Goal: Task Accomplishment & Management: Complete application form

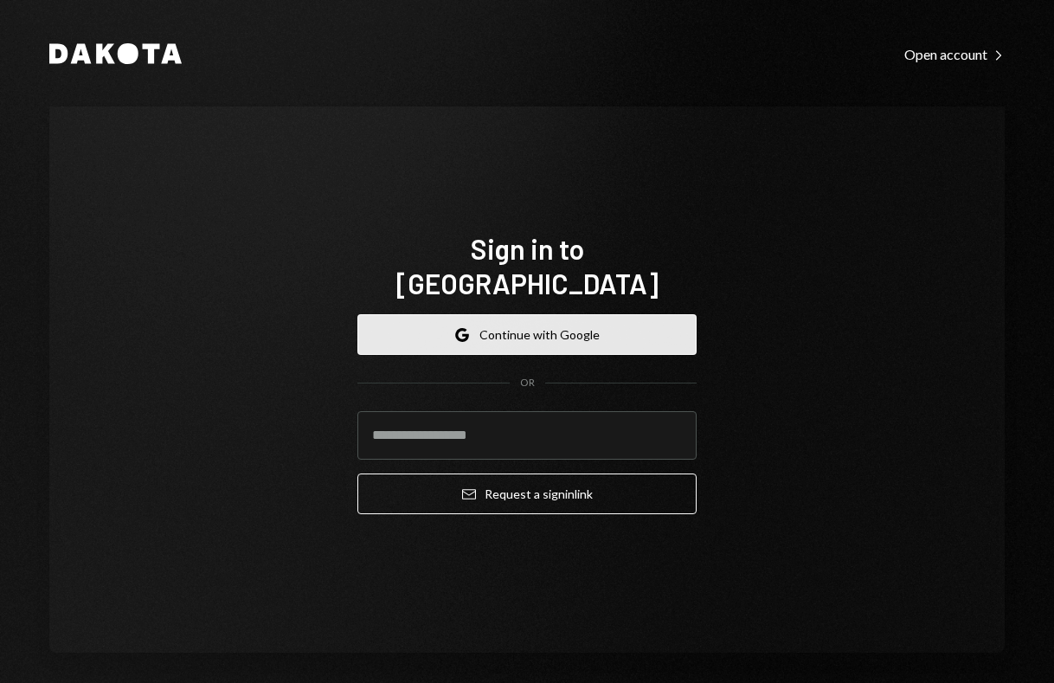
click at [603, 314] on button "Google Continue with Google" at bounding box center [527, 334] width 339 height 41
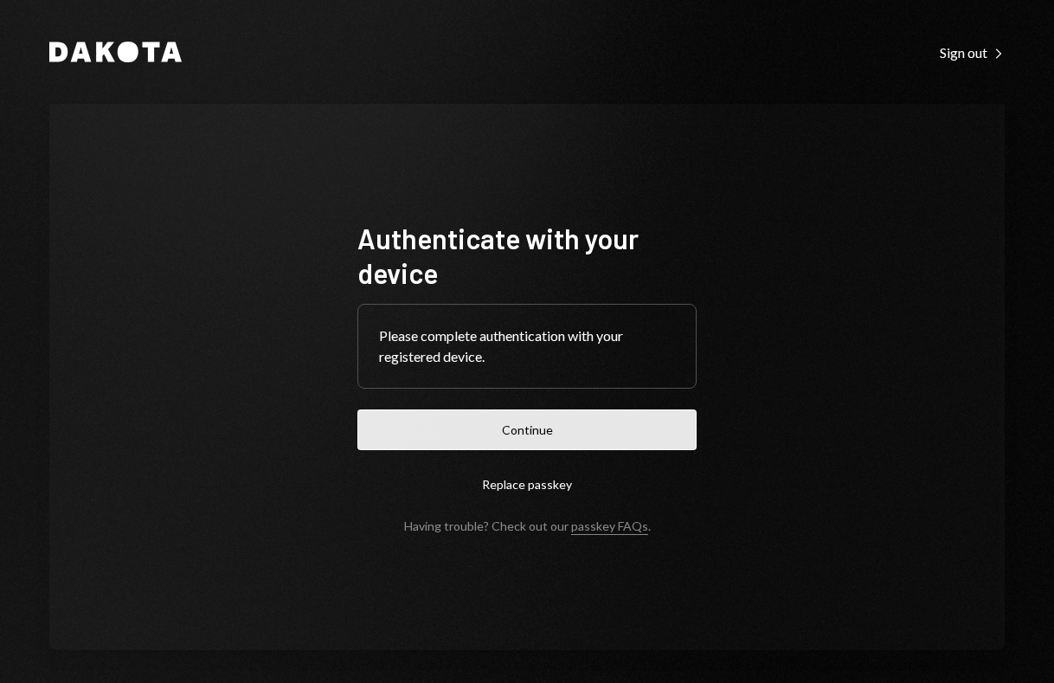
click at [537, 425] on button "Continue" at bounding box center [527, 429] width 339 height 41
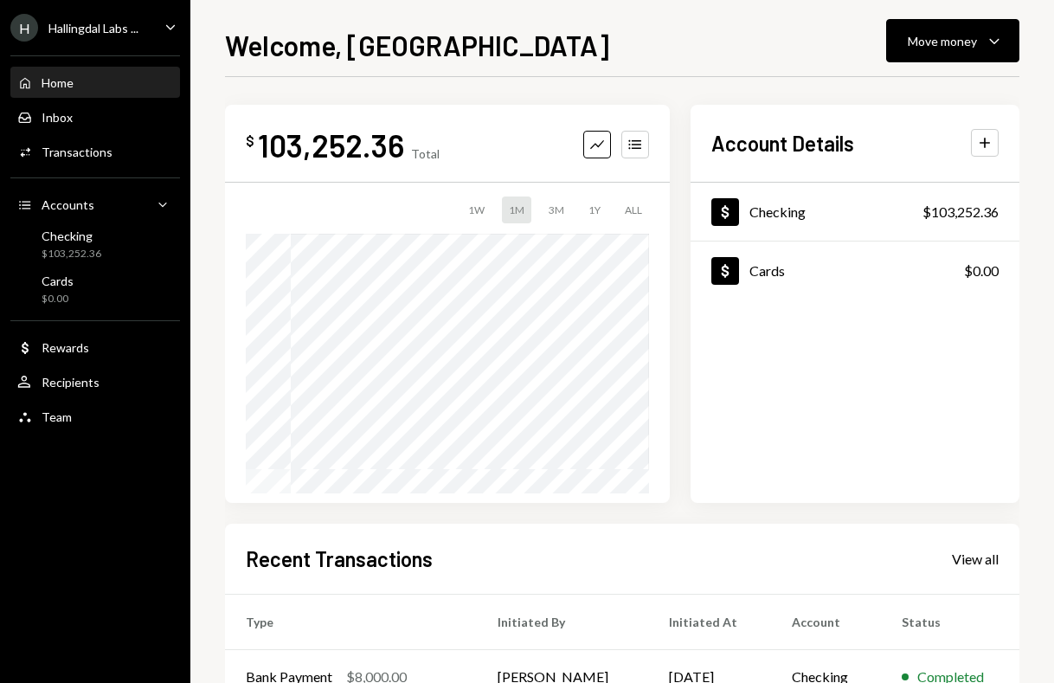
click at [132, 22] on div "Hallingdal Labs ..." at bounding box center [93, 28] width 90 height 15
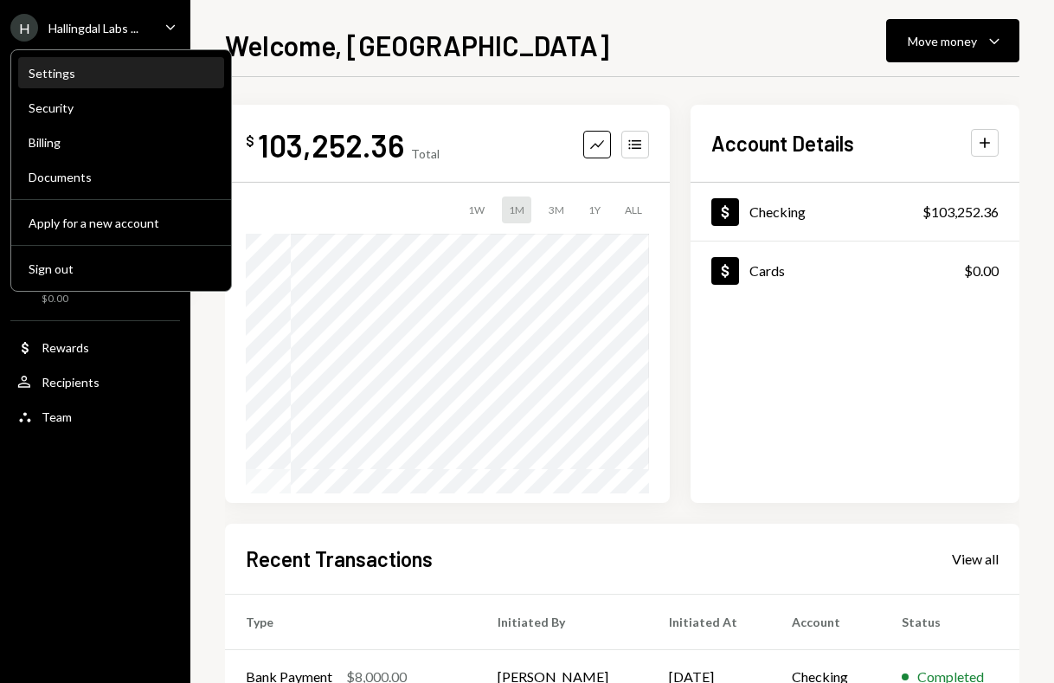
click at [119, 61] on div "Settings" at bounding box center [121, 73] width 185 height 29
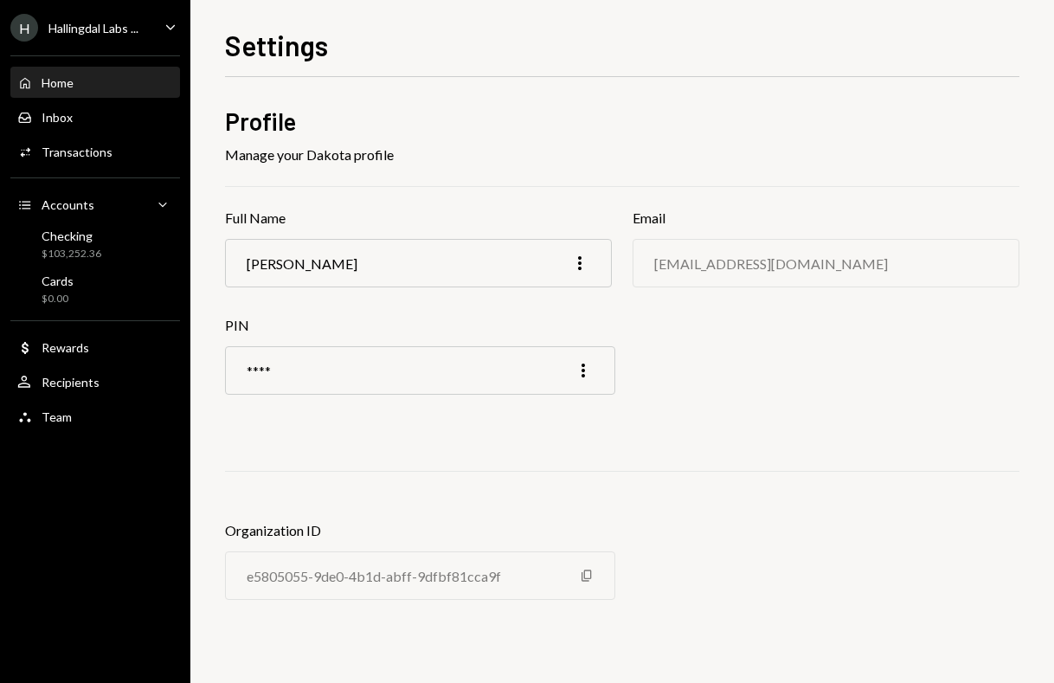
click at [55, 70] on div "Home Home" at bounding box center [95, 82] width 156 height 29
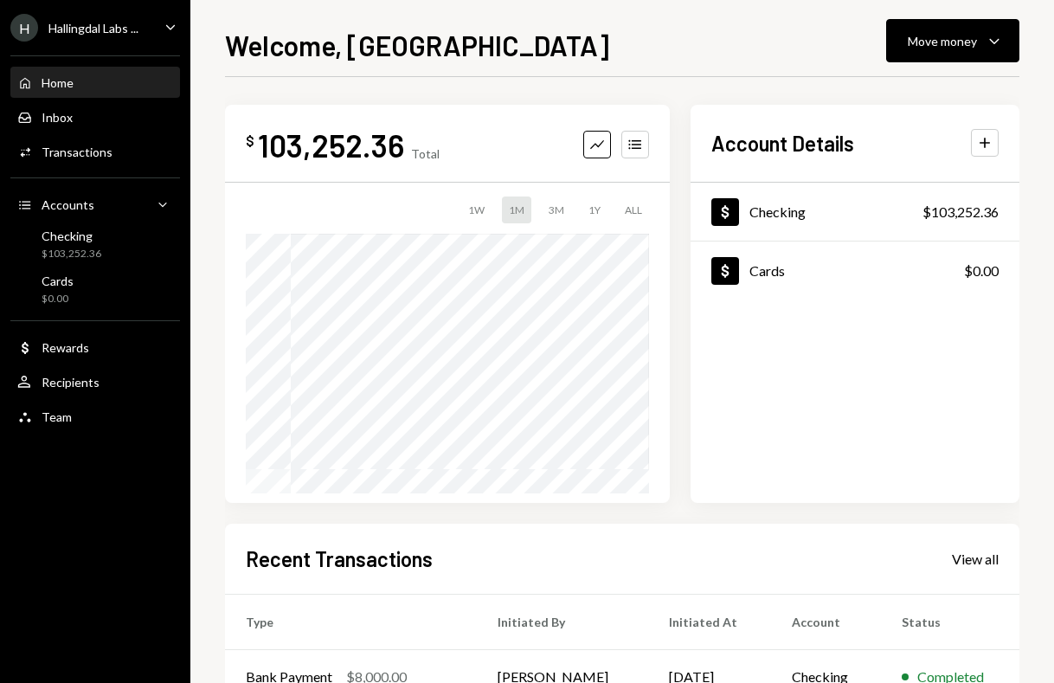
drag, startPoint x: 55, startPoint y: 70, endPoint x: 65, endPoint y: 79, distance: 13.5
click at [65, 79] on div "Home" at bounding box center [58, 82] width 32 height 15
click at [122, 22] on div "Hallingdal Labs ..." at bounding box center [93, 28] width 90 height 15
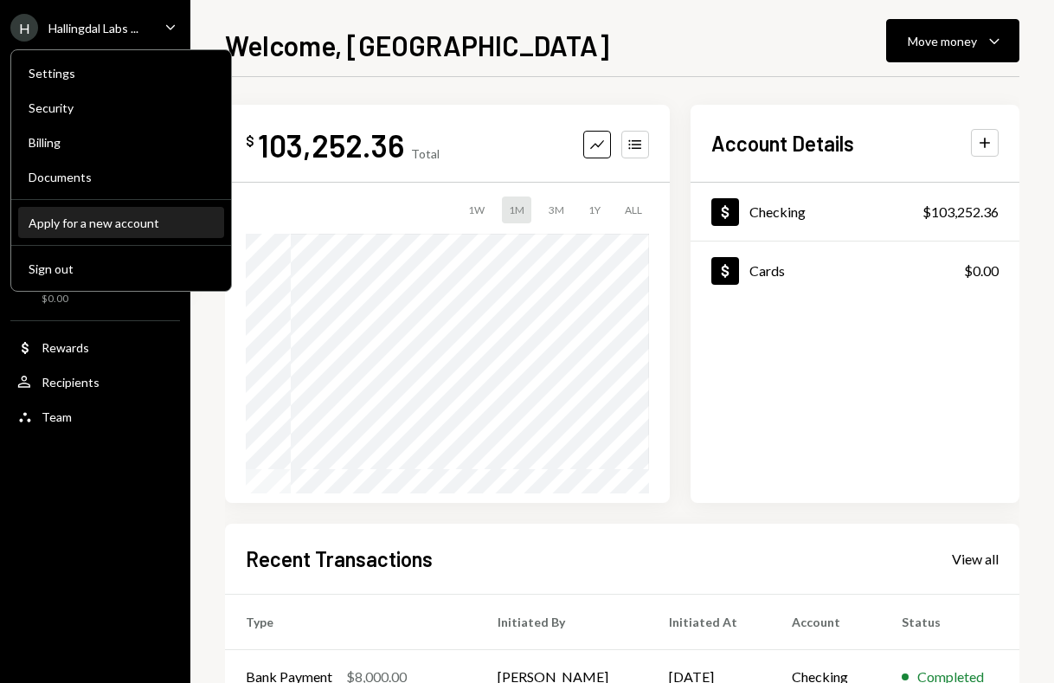
click at [122, 216] on div "Apply for a new account" at bounding box center [121, 223] width 185 height 15
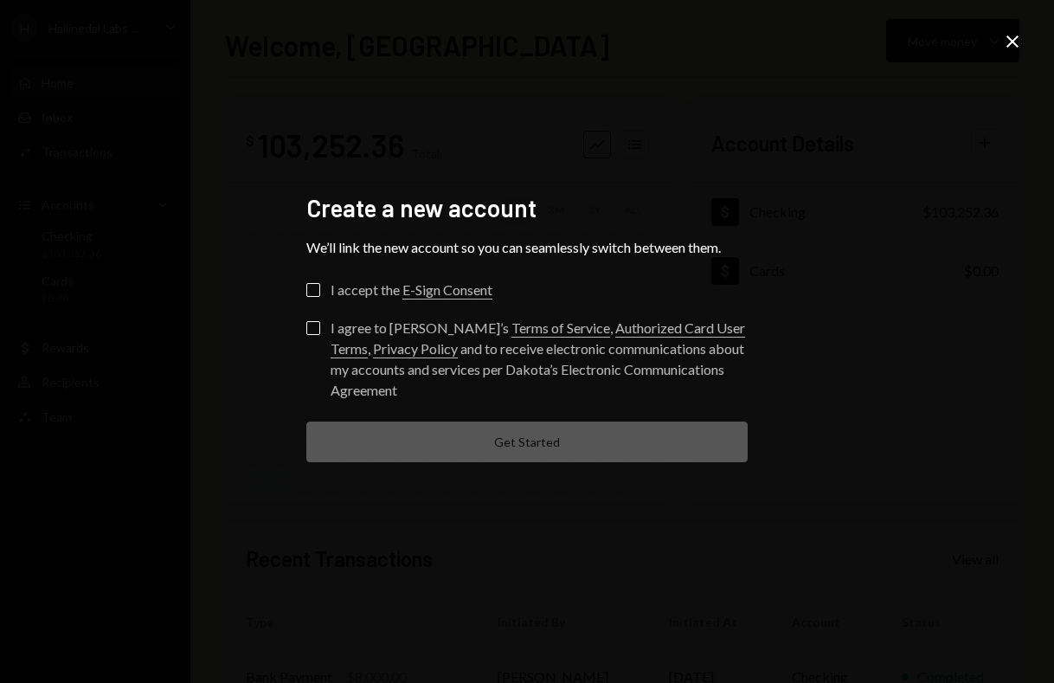
click at [322, 284] on label "I accept the E-Sign Consent" at bounding box center [399, 291] width 186 height 17
click at [320, 284] on button "I accept the E-Sign Consent" at bounding box center [313, 290] width 14 height 14
click at [320, 322] on label "I agree to [PERSON_NAME]’s Terms of Service , Authorized Card User Terms , Priv…" at bounding box center [526, 361] width 441 height 80
click at [320, 322] on button "I agree to [PERSON_NAME]’s Terms of Service , Authorized Card User Terms , Priv…" at bounding box center [313, 328] width 14 height 14
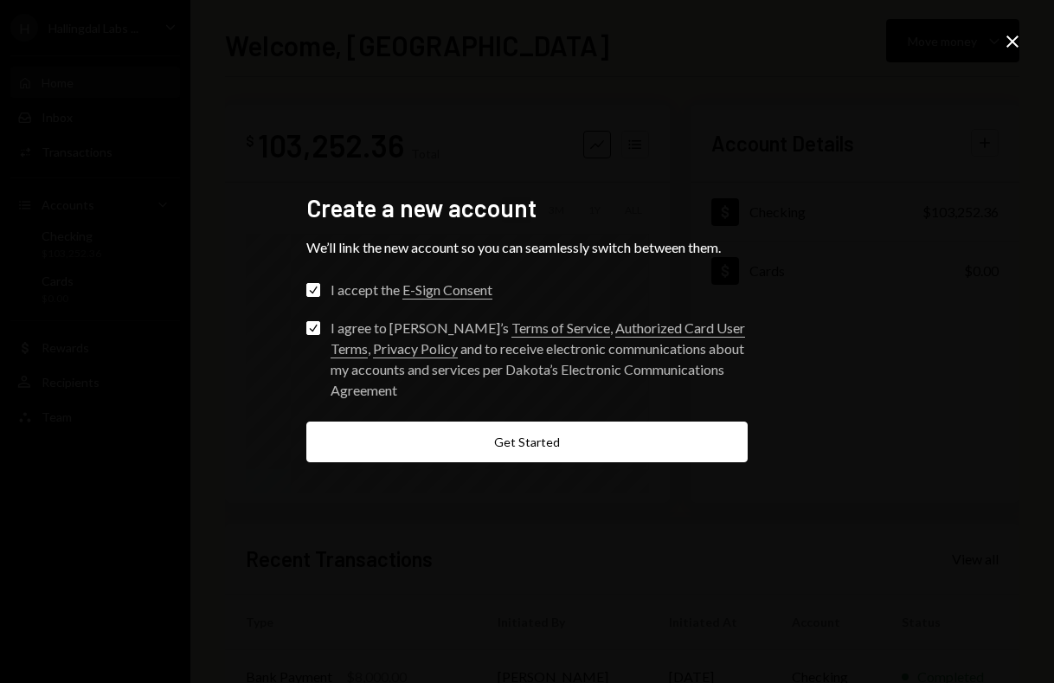
click at [436, 419] on form "Check I accept the E-Sign Consent Check I agree to [PERSON_NAME]’s Terms of Ser…" at bounding box center [526, 372] width 441 height 179
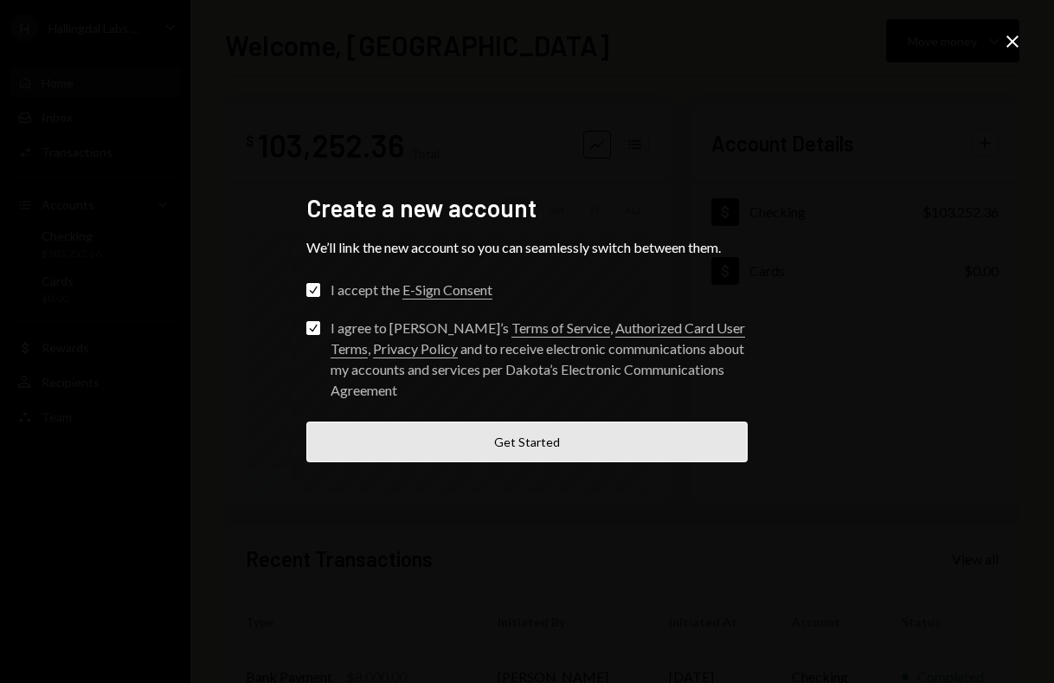
click at [443, 438] on button "Get Started" at bounding box center [526, 442] width 441 height 41
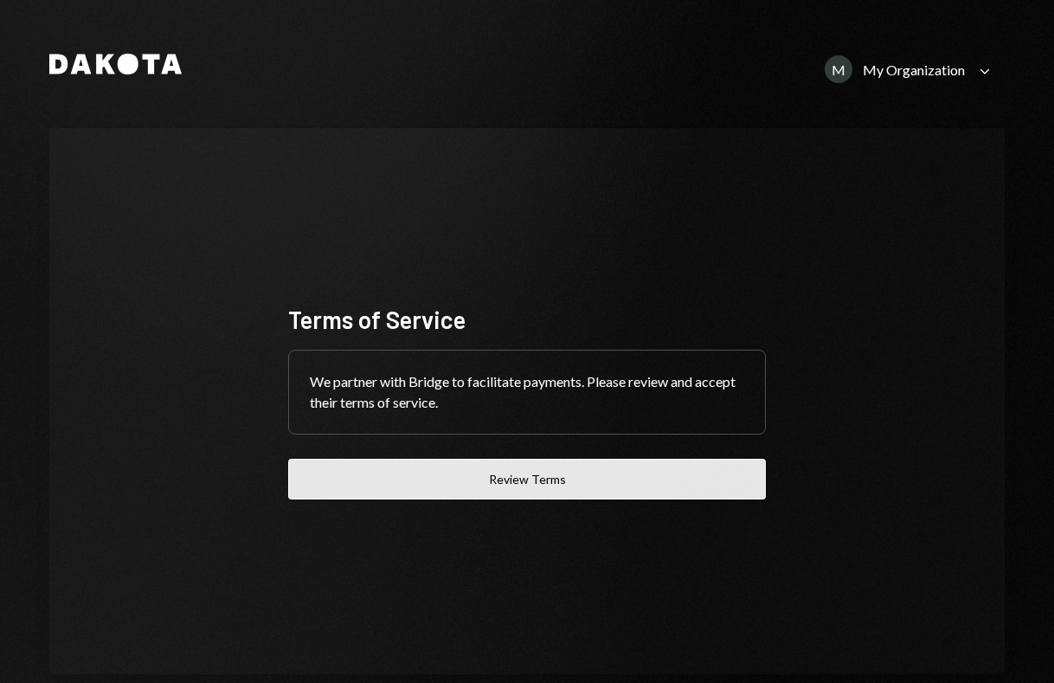
click at [478, 470] on button "Review Terms" at bounding box center [527, 479] width 478 height 41
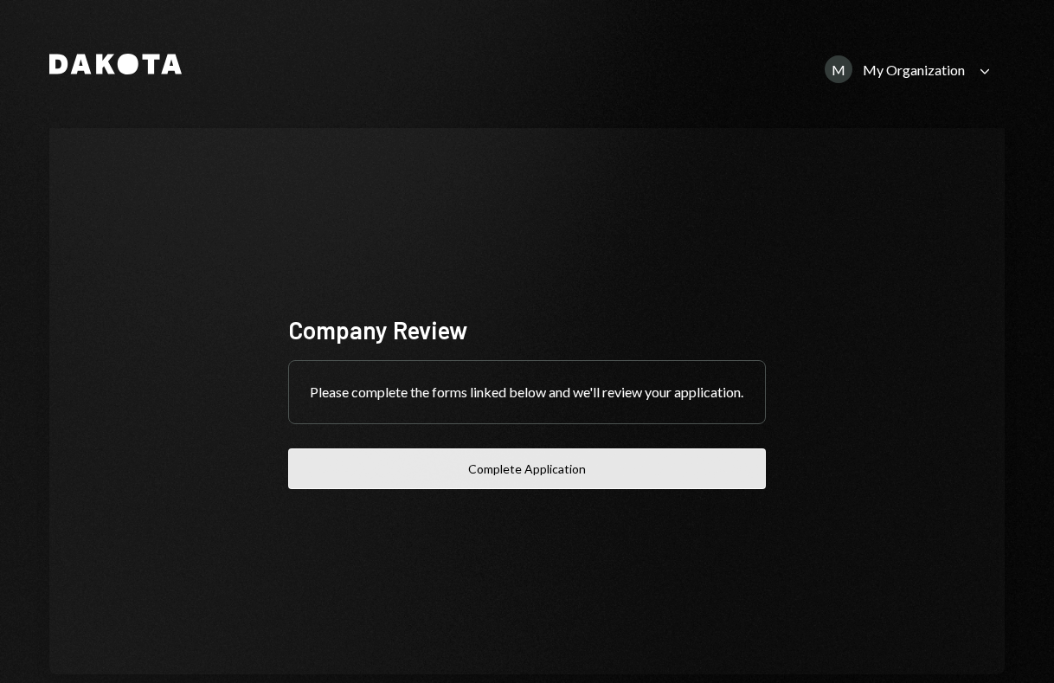
click at [479, 489] on button "Complete Application" at bounding box center [527, 468] width 478 height 41
